Goal: Task Accomplishment & Management: Use online tool/utility

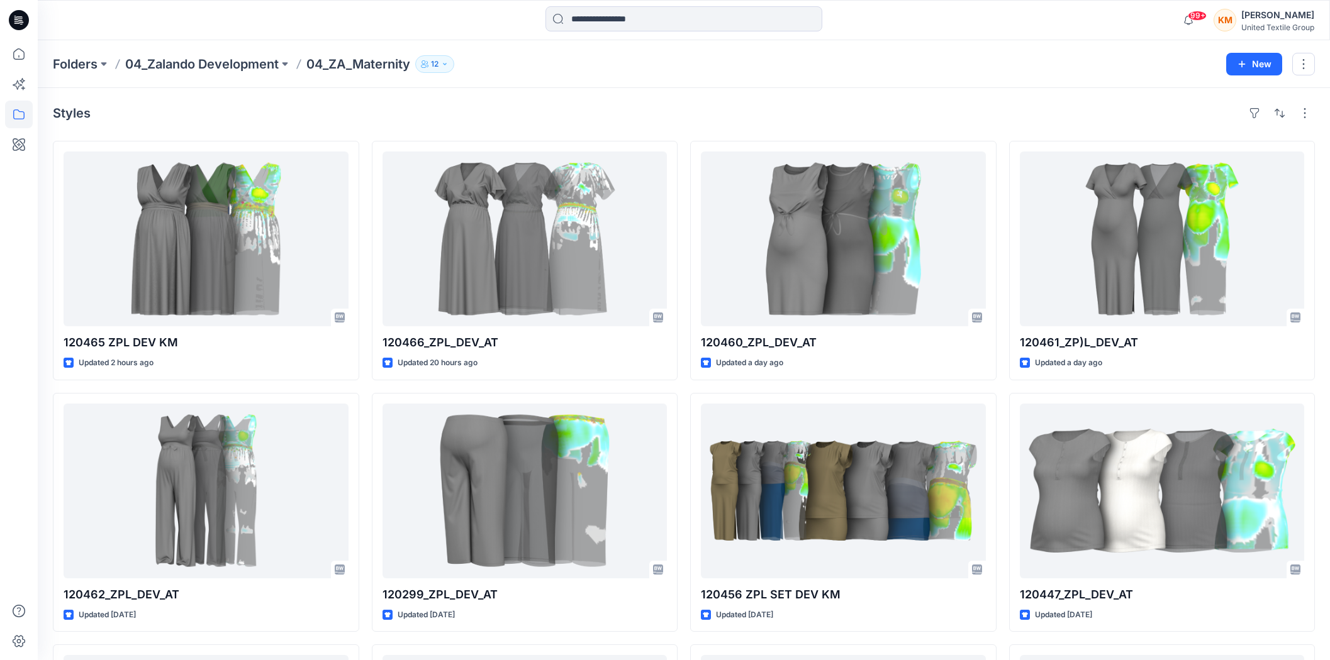
scroll to position [1796, 0]
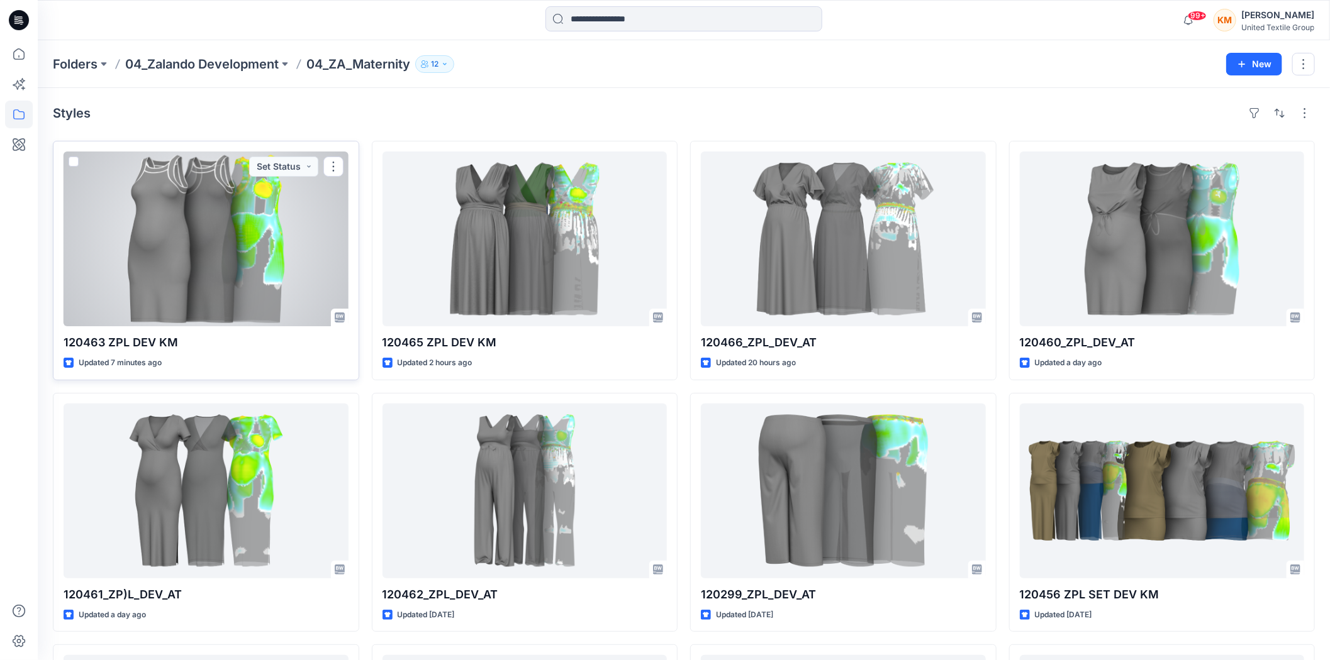
click at [192, 254] on div at bounding box center [206, 239] width 285 height 175
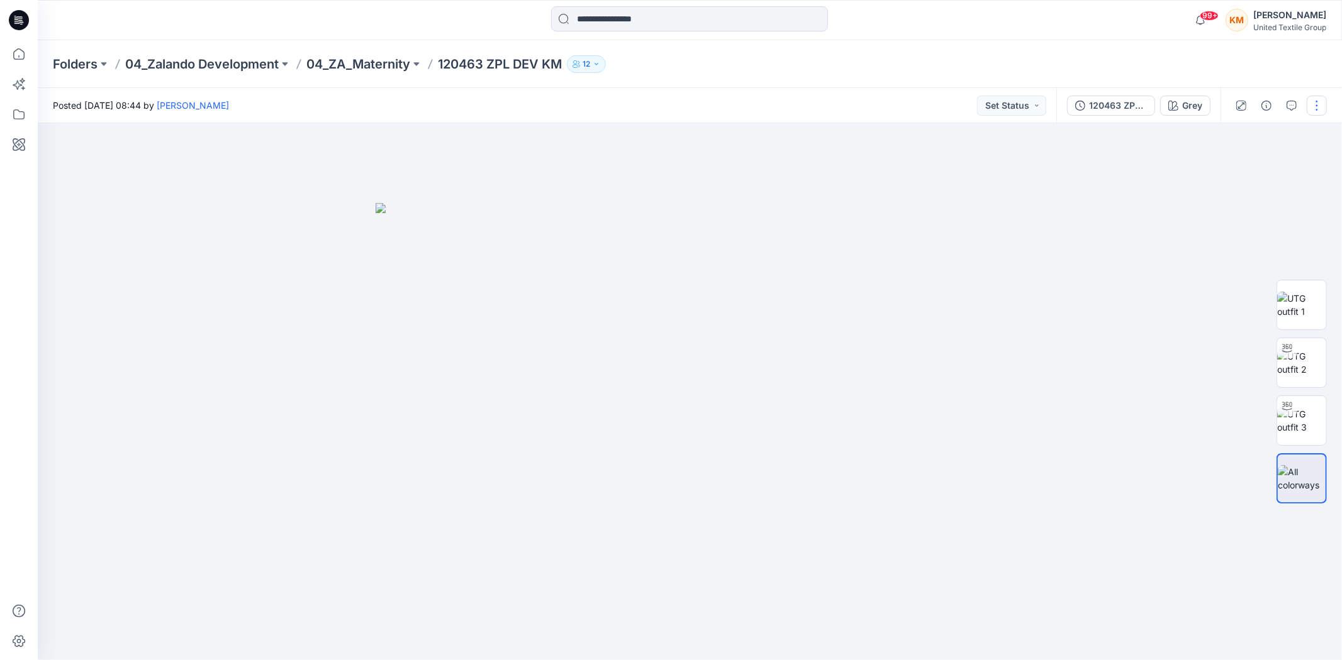
click at [1316, 108] on button "button" at bounding box center [1316, 106] width 20 height 20
click at [1231, 169] on p "Edit" at bounding box center [1225, 169] width 16 height 13
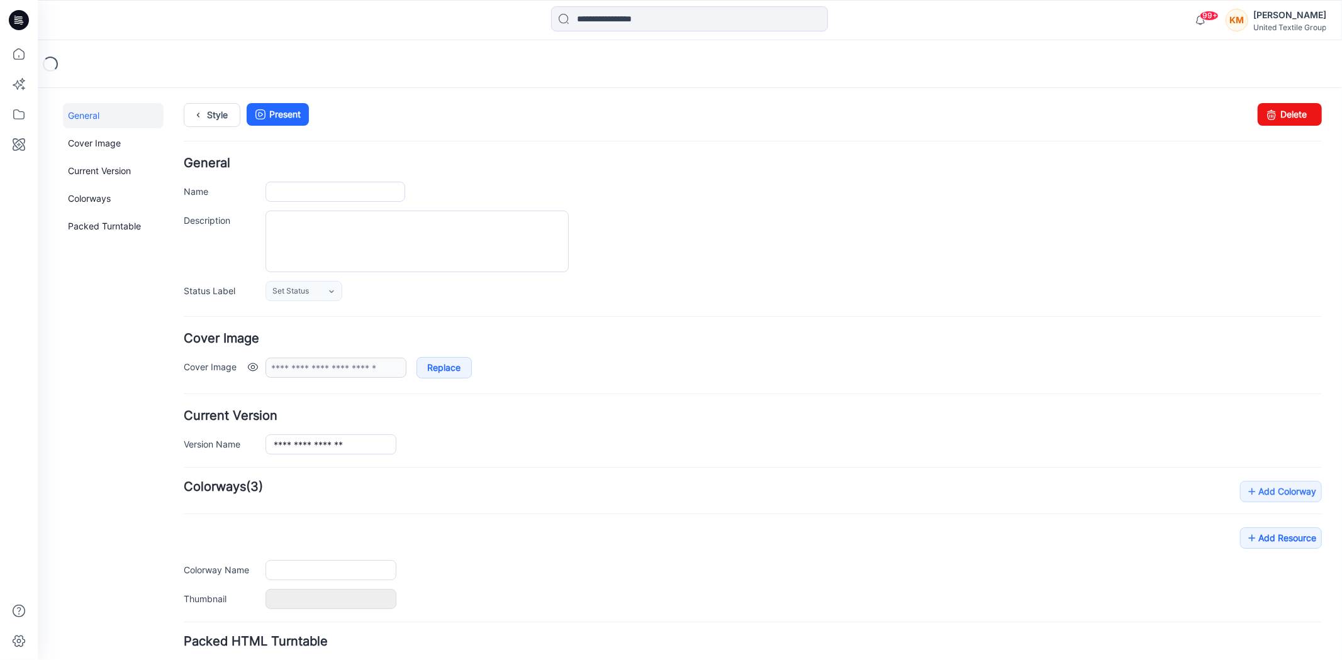
type input "**********"
type input "****"
type input "**********"
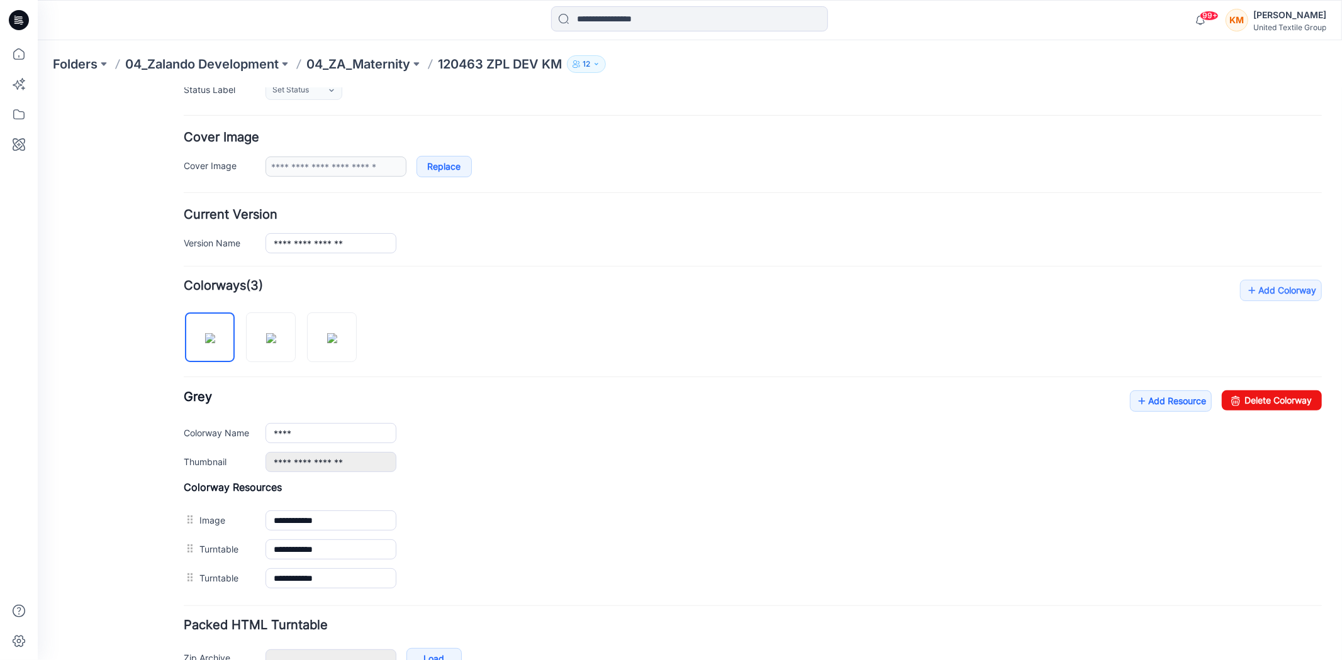
scroll to position [209, 0]
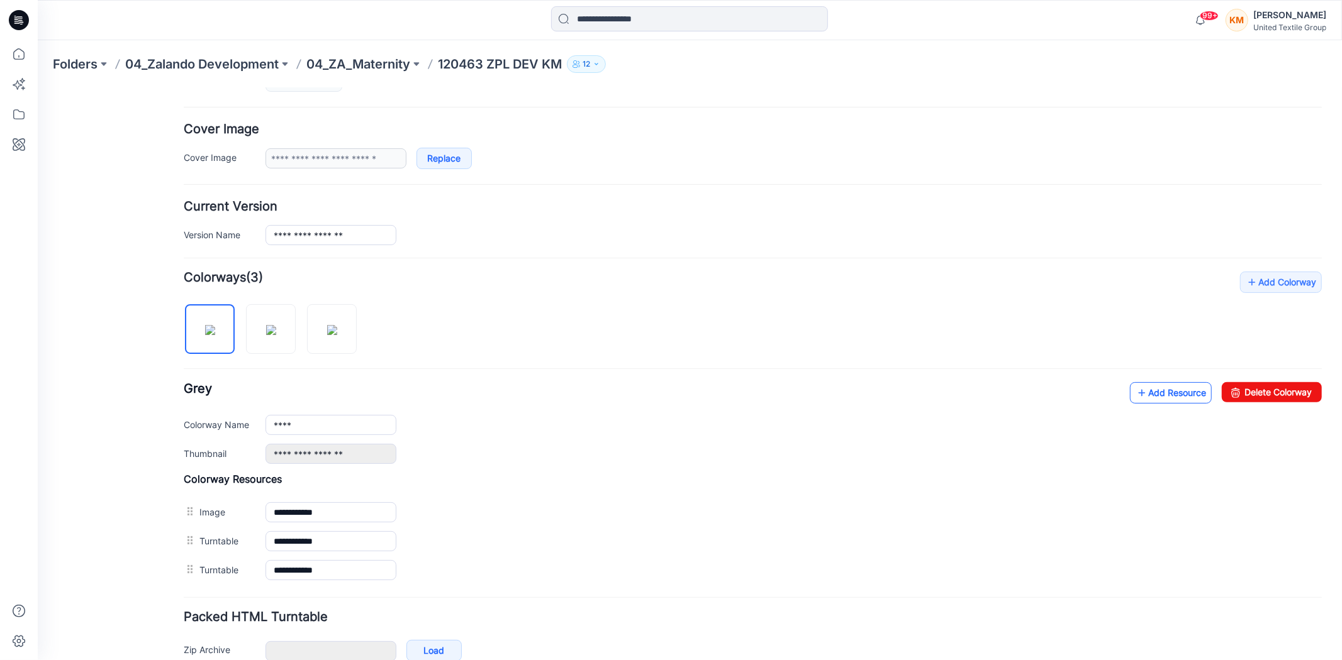
click at [1141, 400] on link "Add Resource" at bounding box center [1170, 392] width 82 height 21
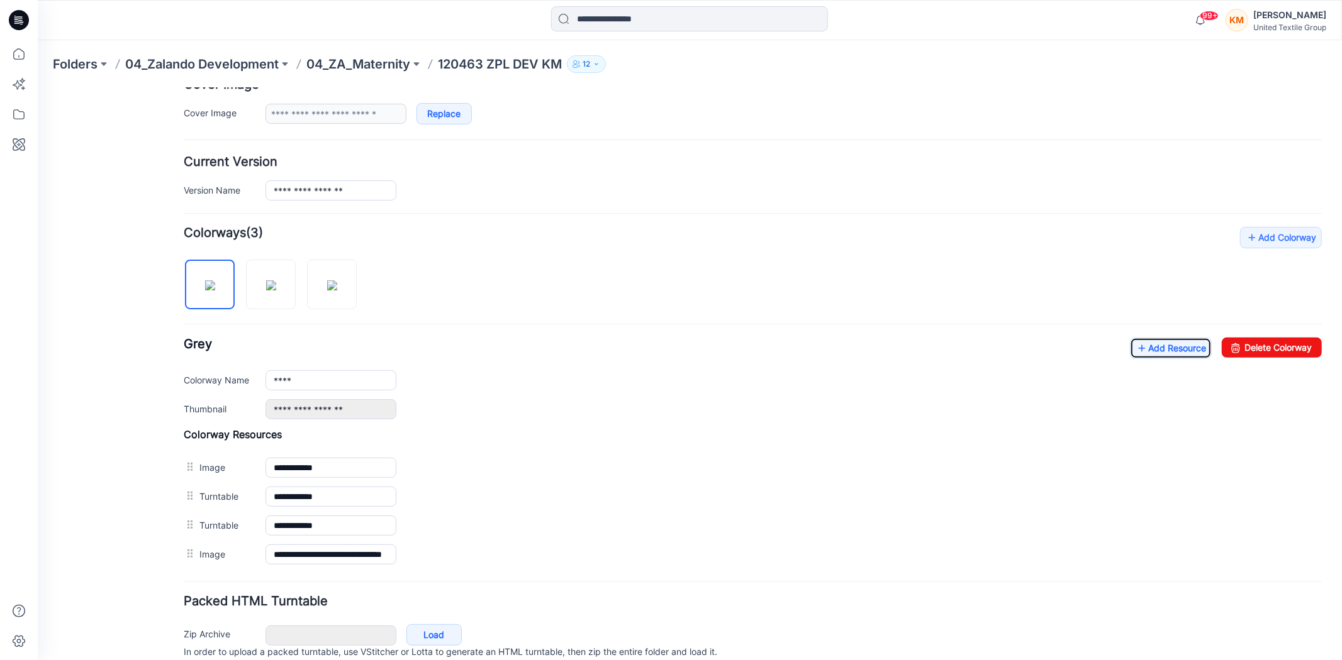
scroll to position [279, 0]
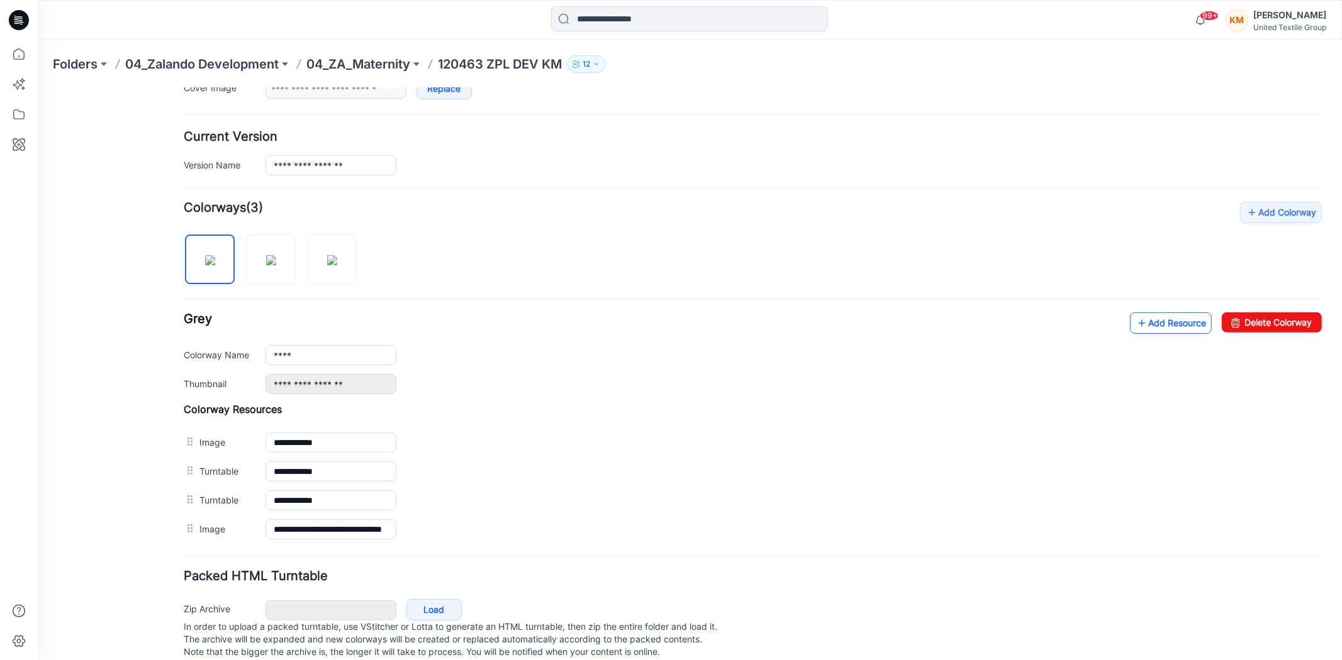
click at [1142, 319] on link "Add Resource" at bounding box center [1170, 322] width 82 height 21
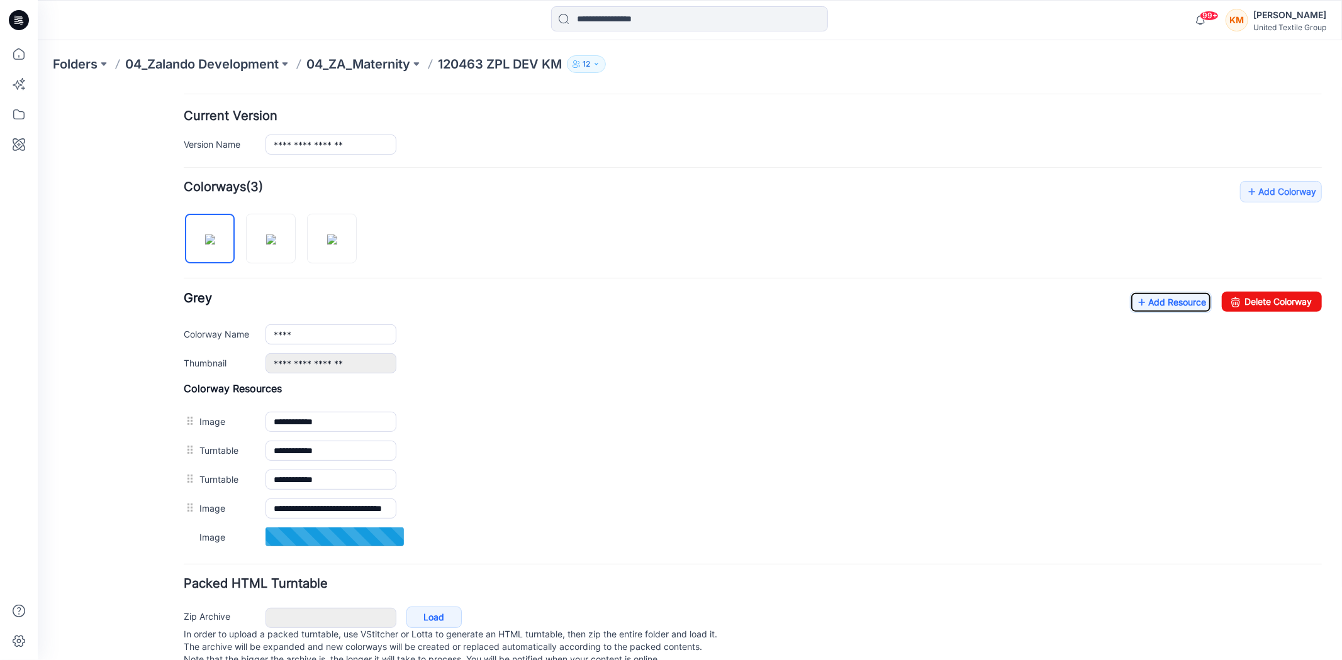
scroll to position [338, 0]
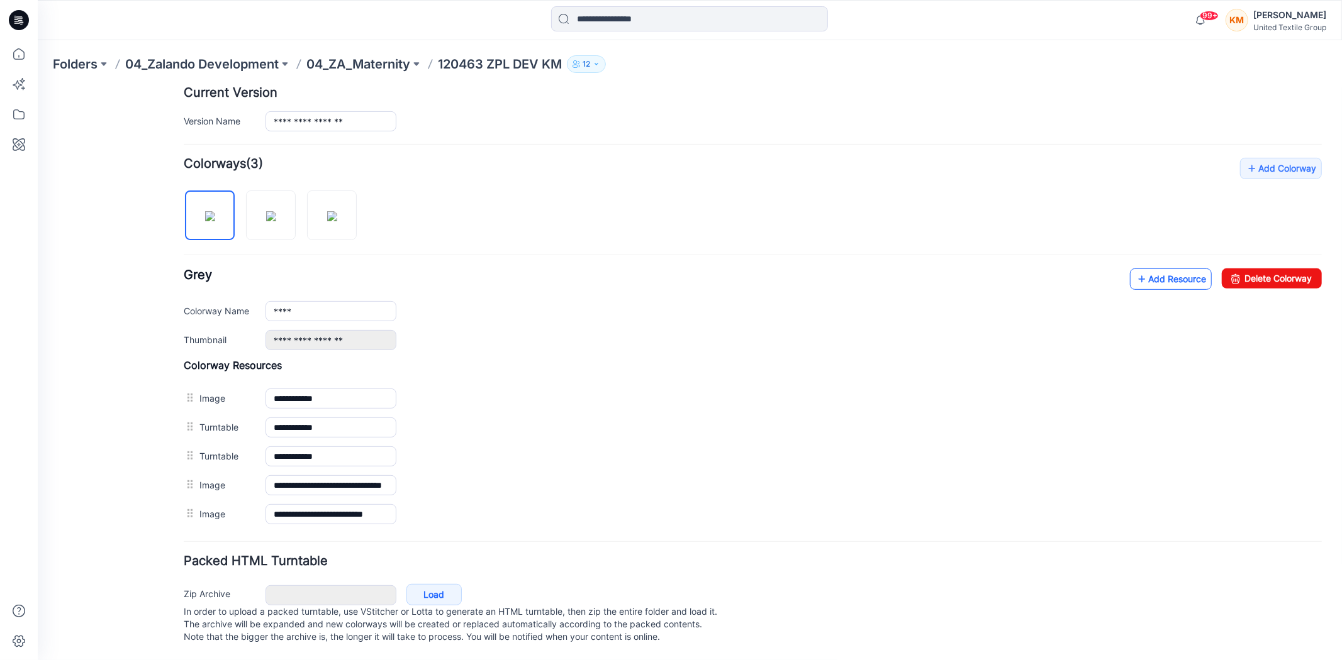
click at [1162, 268] on link "Add Resource" at bounding box center [1170, 278] width 82 height 21
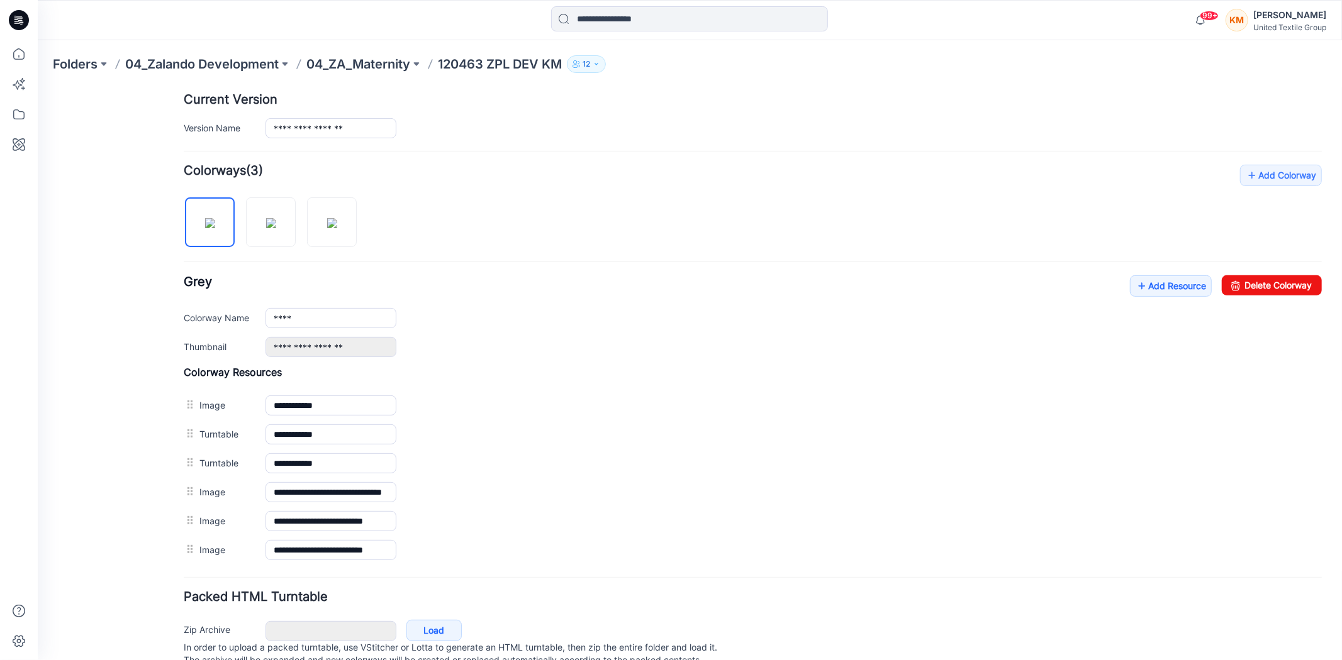
scroll to position [0, 0]
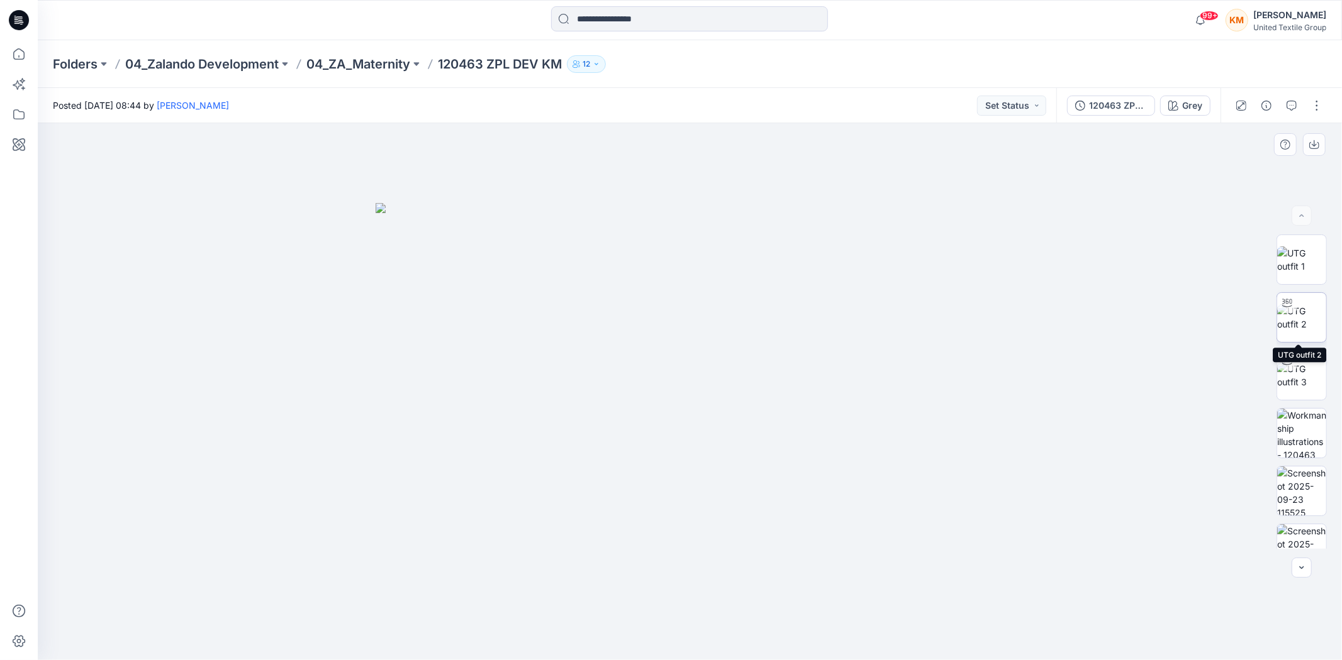
click at [1303, 312] on img at bounding box center [1301, 317] width 49 height 26
drag, startPoint x: 830, startPoint y: 633, endPoint x: 845, endPoint y: 598, distance: 38.1
click at [845, 598] on div at bounding box center [690, 391] width 1304 height 537
click at [19, 52] on icon at bounding box center [19, 54] width 28 height 28
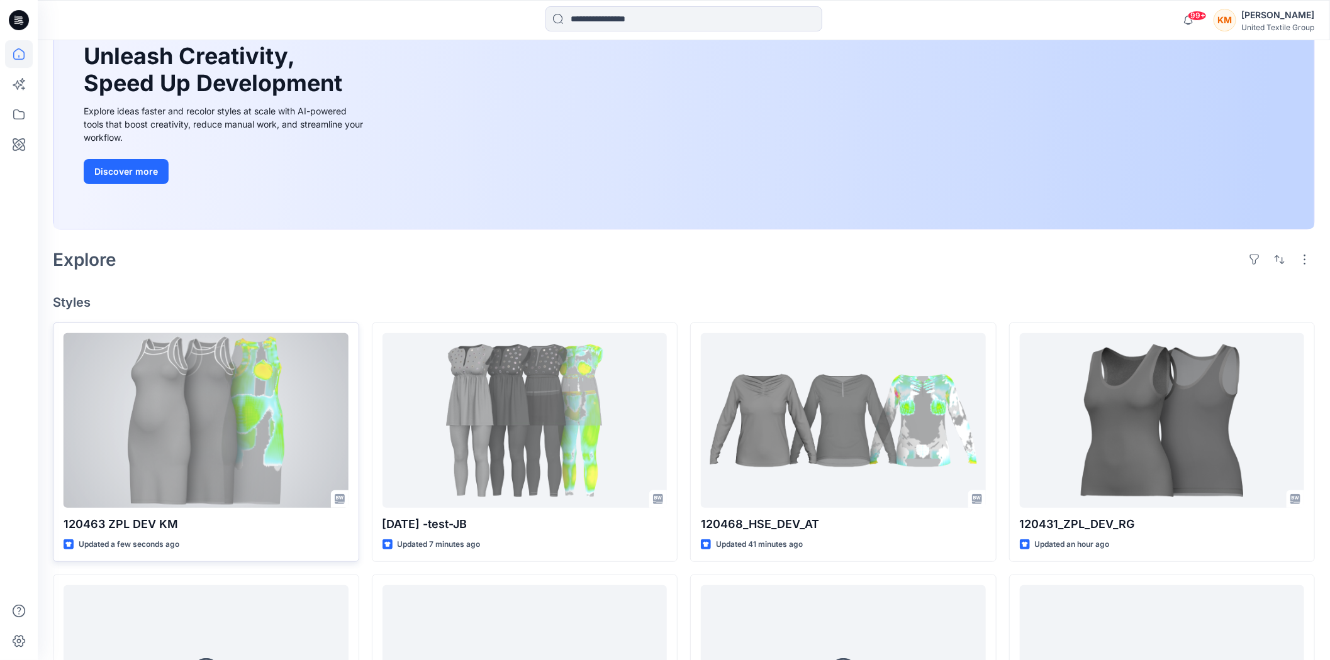
scroll to position [140, 0]
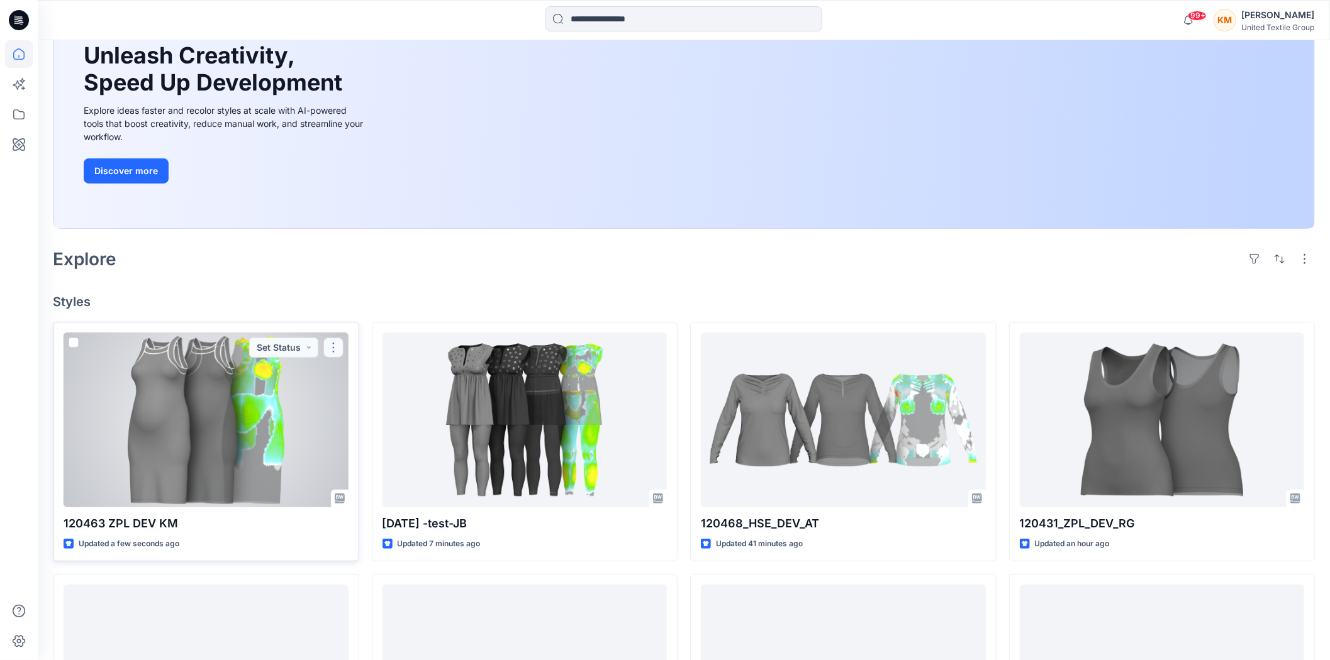
click at [331, 347] on button "button" at bounding box center [333, 348] width 20 height 20
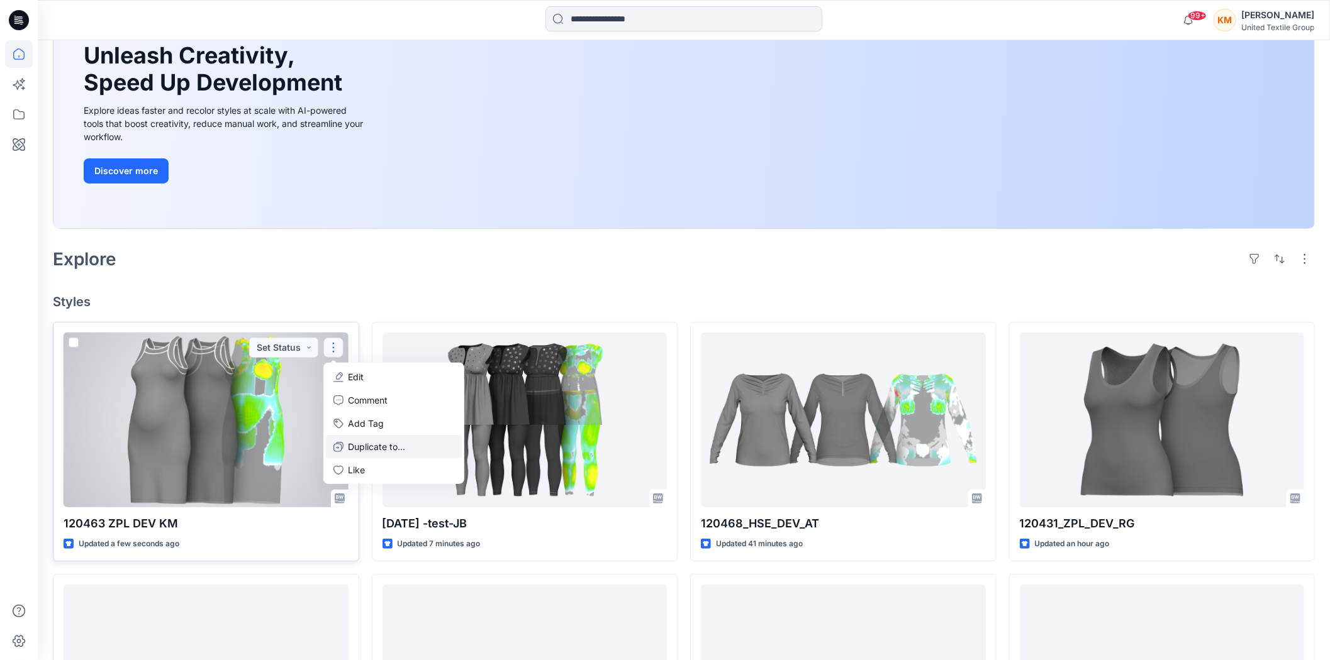
click at [360, 439] on button "Duplicate to..." at bounding box center [394, 446] width 136 height 23
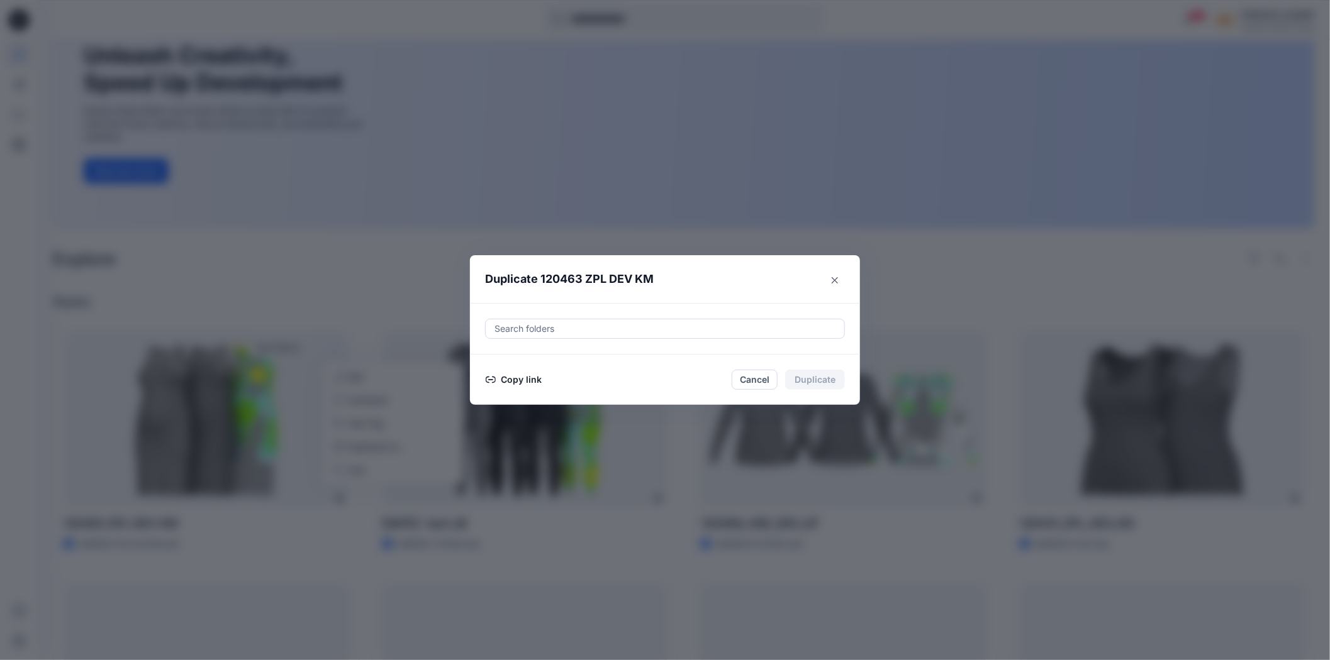
click at [517, 380] on button "Copy link" at bounding box center [513, 379] width 57 height 15
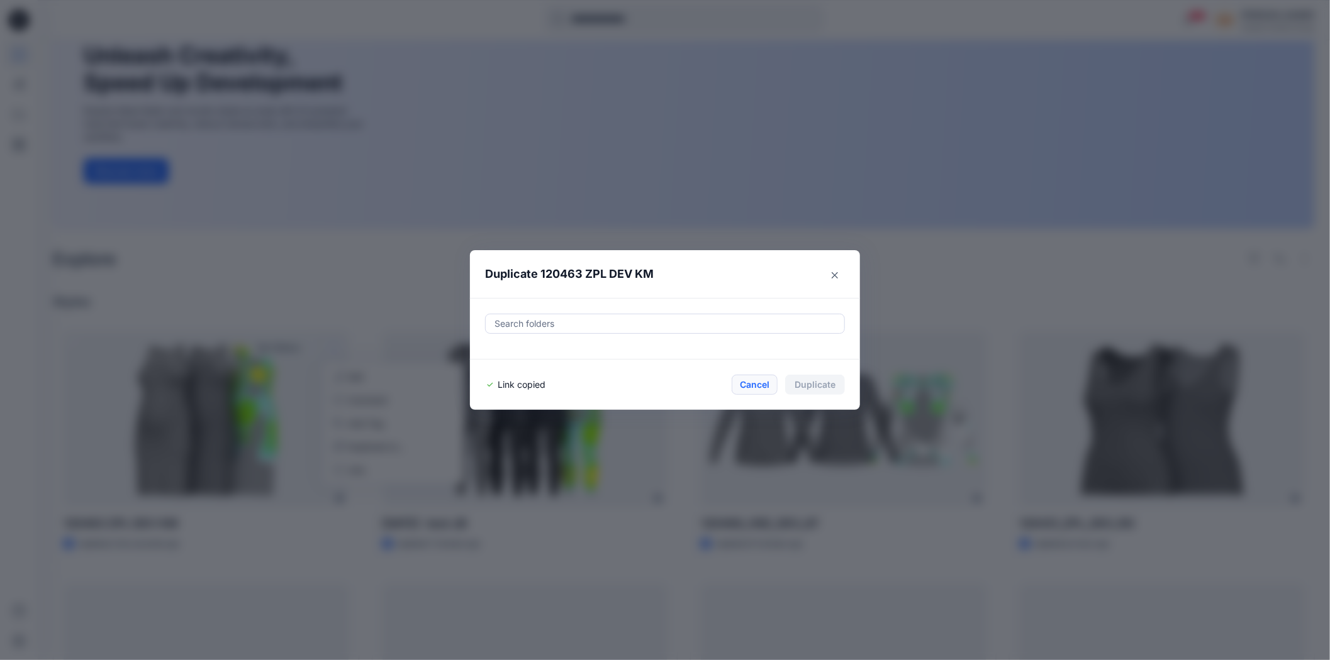
click at [743, 388] on button "Cancel" at bounding box center [755, 385] width 46 height 20
